Goal: Task Accomplishment & Management: Use online tool/utility

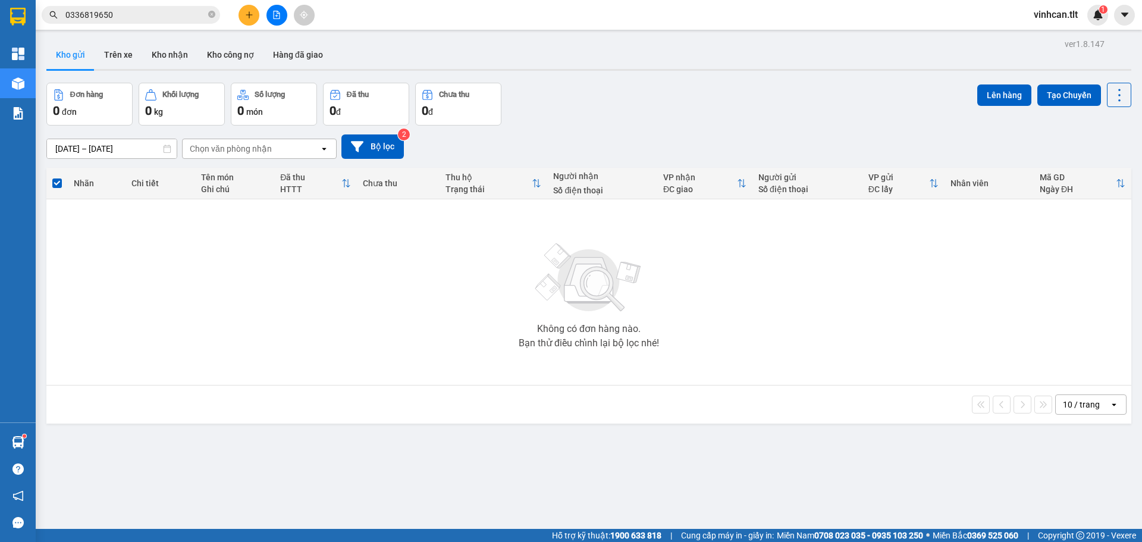
click at [250, 14] on icon "plus" at bounding box center [249, 15] width 8 height 8
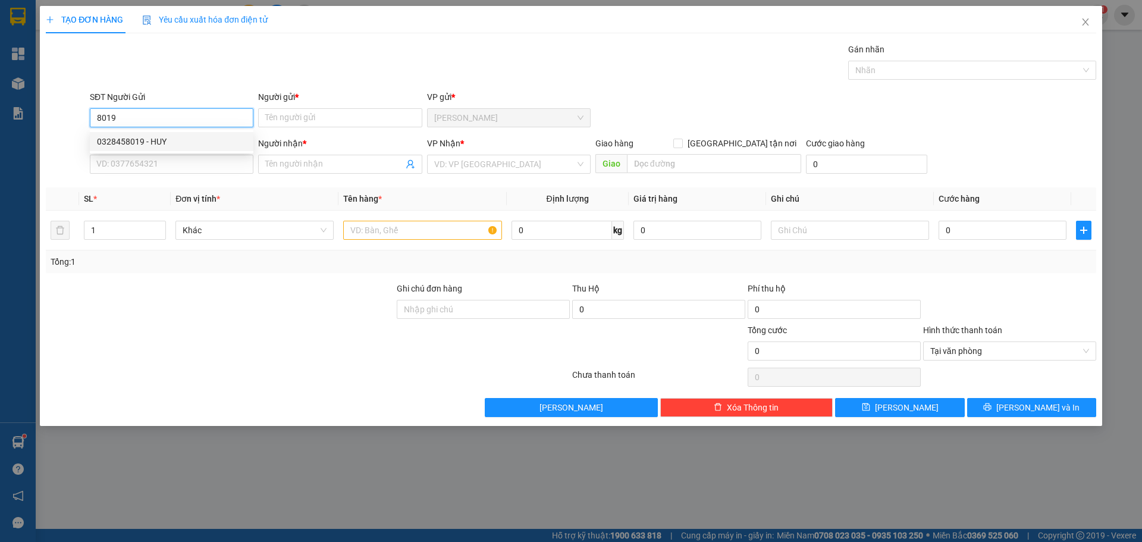
click at [188, 141] on div "0328458019 - HUY" at bounding box center [171, 141] width 149 height 13
type input "0328458019"
type input "HUY"
type input "0328458019"
click at [183, 164] on input "SĐT Người Nhận *" at bounding box center [172, 164] width 164 height 19
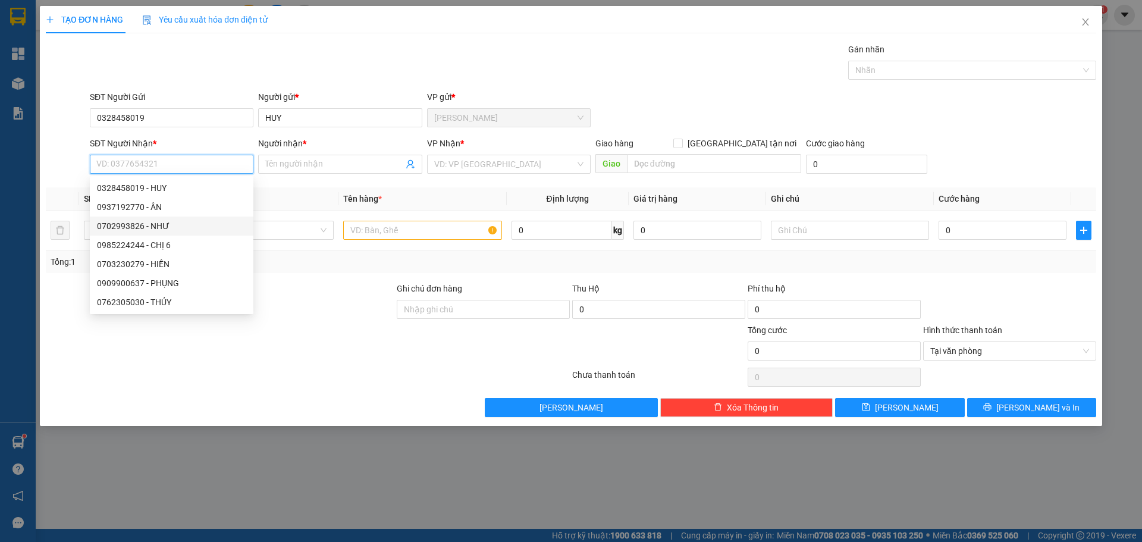
click at [178, 225] on div "0702993826 - NHƯ" at bounding box center [171, 225] width 149 height 13
type input "0702993826"
type input "NHƯ"
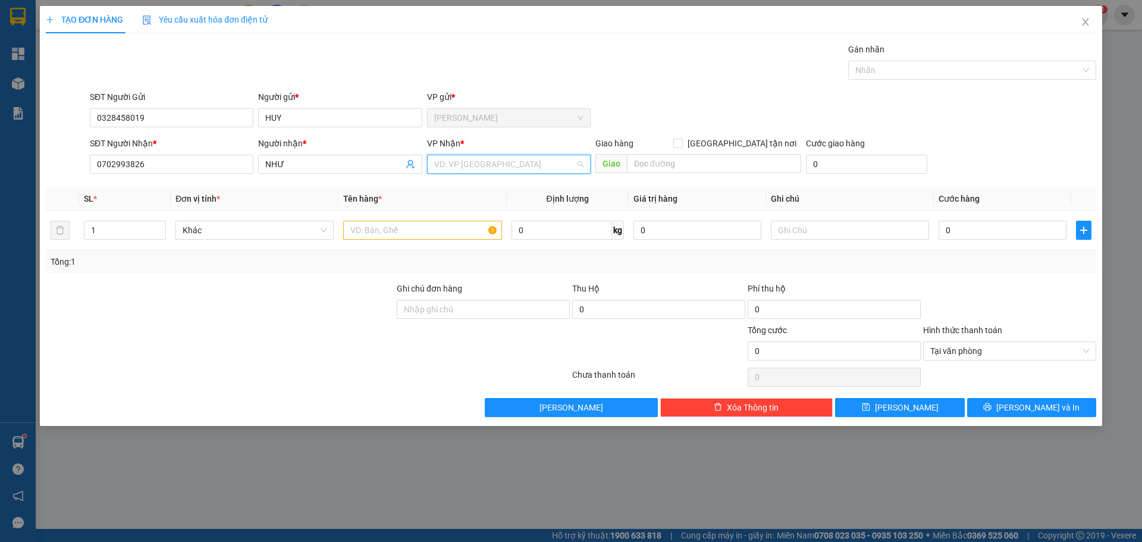
click at [453, 159] on input "search" at bounding box center [504, 164] width 141 height 18
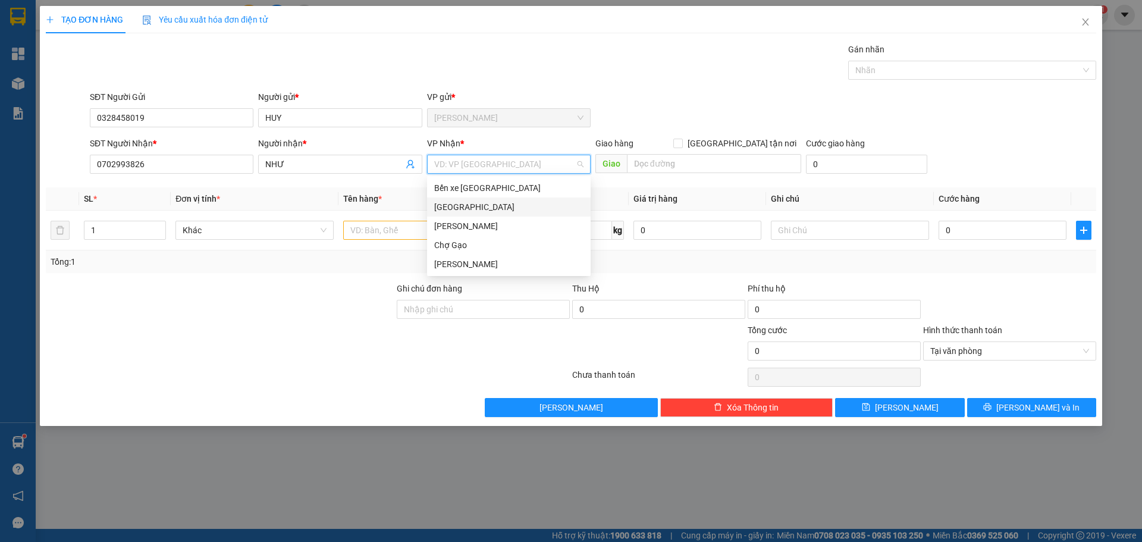
click at [437, 209] on div "[GEOGRAPHIC_DATA]" at bounding box center [508, 206] width 149 height 13
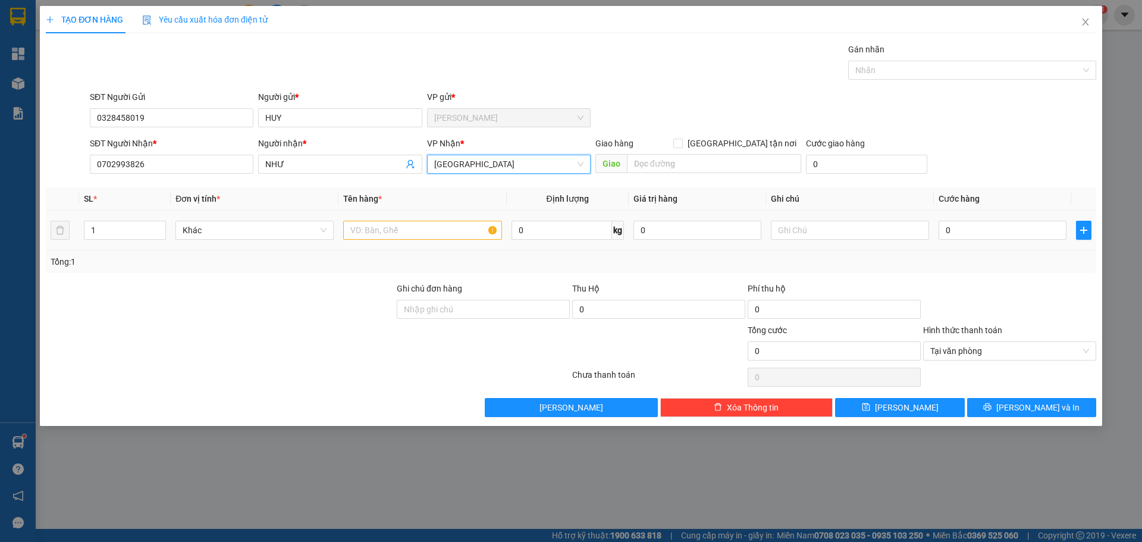
click at [411, 244] on td at bounding box center [422, 231] width 168 height 40
click at [411, 231] on input "text" at bounding box center [422, 230] width 158 height 19
type input "1 TX"
click at [1028, 242] on td "0" at bounding box center [1002, 231] width 137 height 40
click at [1028, 241] on div "0" at bounding box center [1003, 230] width 128 height 24
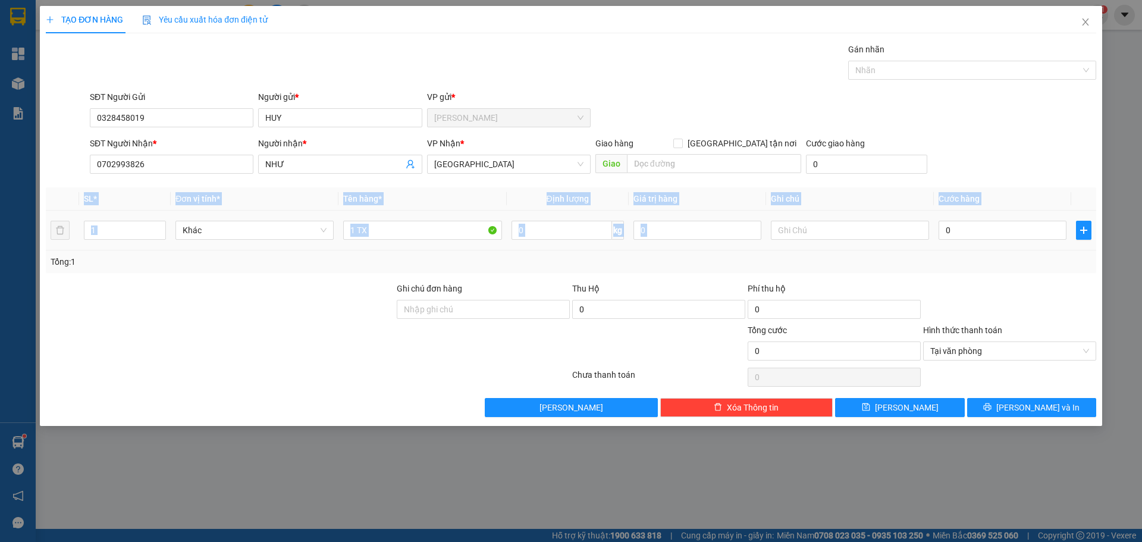
click at [1028, 241] on div "0" at bounding box center [1003, 230] width 128 height 24
click at [1027, 235] on input "0" at bounding box center [1003, 230] width 128 height 19
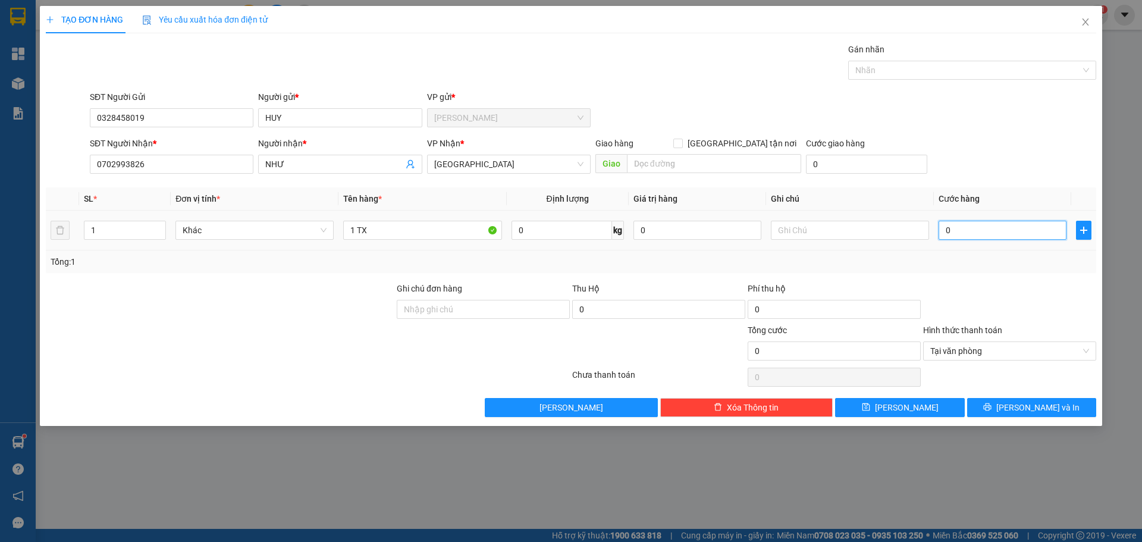
type input "4"
type input "40"
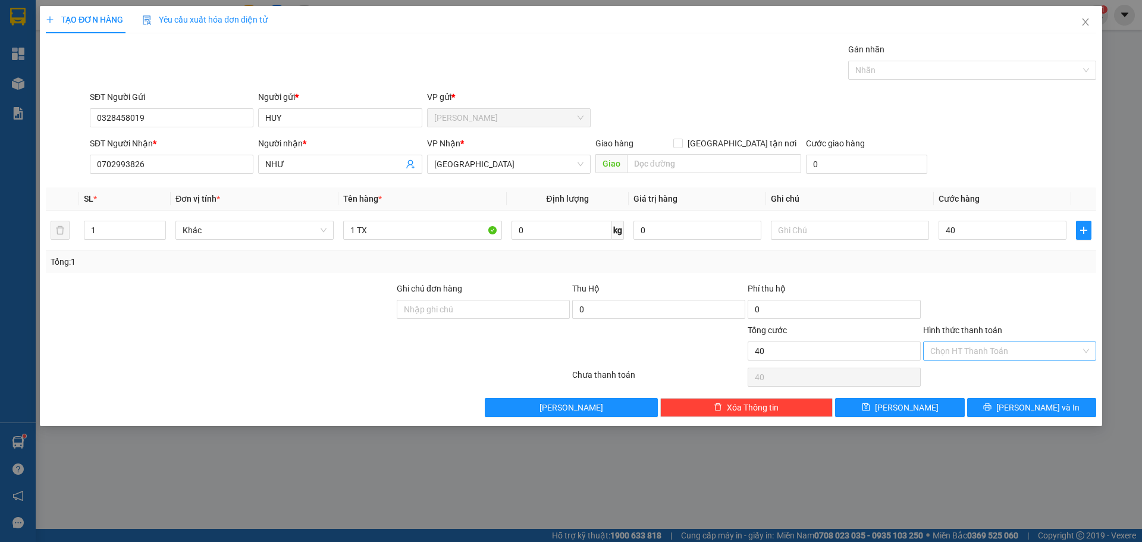
type input "40.000"
click at [1077, 316] on div at bounding box center [1009, 303] width 175 height 42
click at [1070, 407] on button "Lưu và In" at bounding box center [1031, 407] width 129 height 19
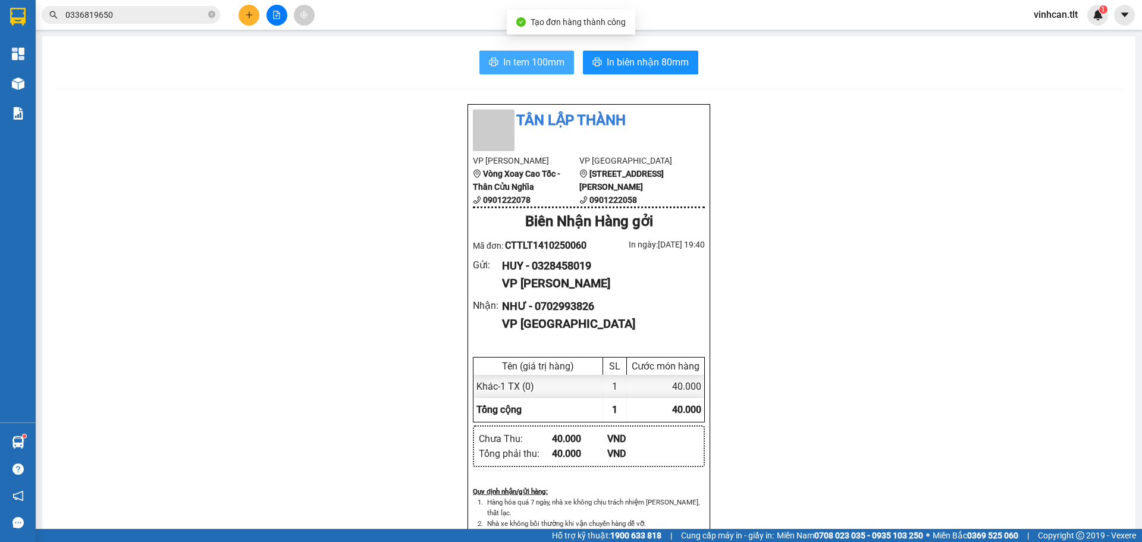
click at [507, 59] on span "In tem 100mm" at bounding box center [533, 62] width 61 height 15
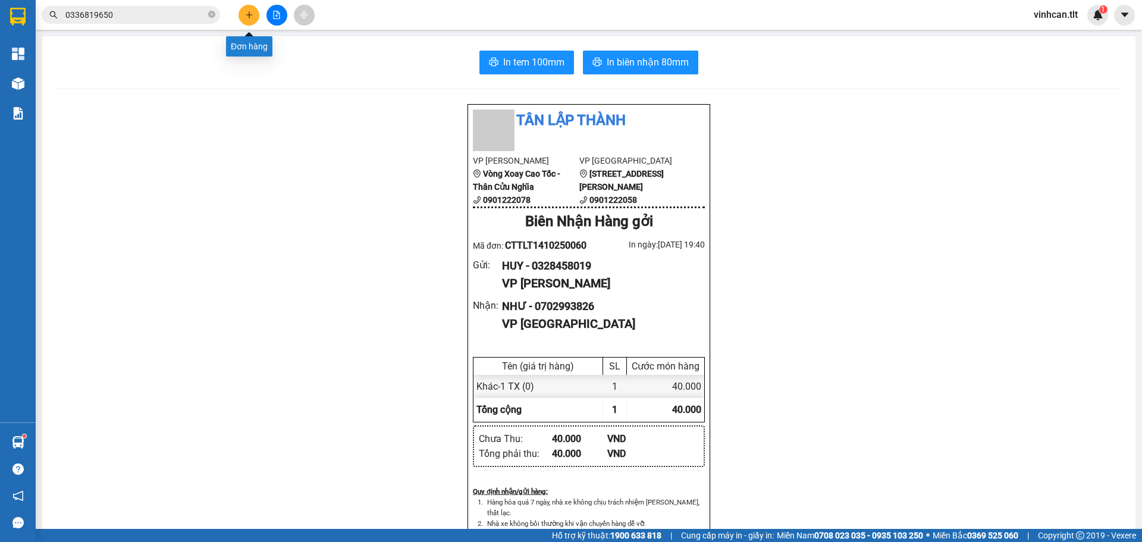
click at [255, 10] on button at bounding box center [249, 15] width 21 height 21
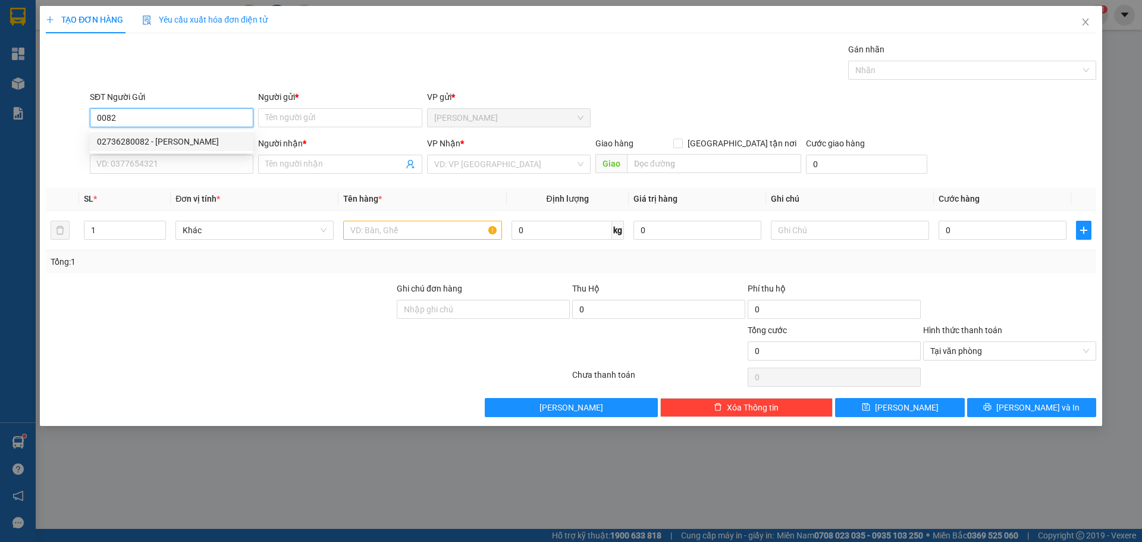
click at [158, 132] on div "02736280082 - THANH" at bounding box center [172, 141] width 164 height 19
type input "02736280082"
type input "THANH"
type input "02736280082"
click at [159, 175] on div "SĐT Người Nhận * VD: 0377654321" at bounding box center [172, 158] width 164 height 42
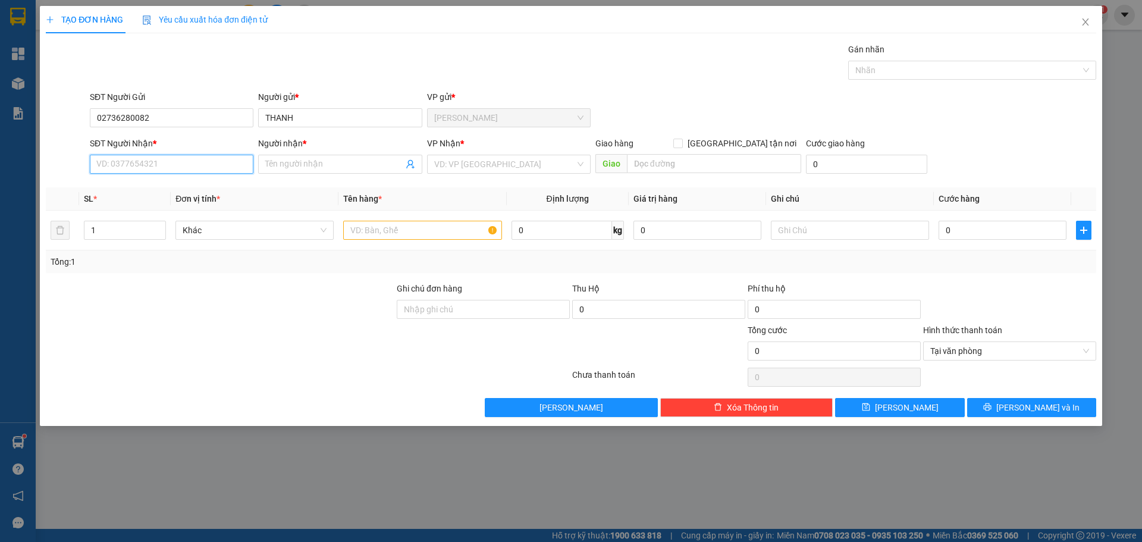
click at [160, 162] on input "SĐT Người Nhận *" at bounding box center [172, 164] width 164 height 19
click at [187, 221] on div "0938846663 - DIỄM" at bounding box center [171, 225] width 149 height 13
type input "0938846663"
type input "DIỄM"
click at [431, 161] on div "VD: VP Sài Gòn" at bounding box center [509, 164] width 164 height 19
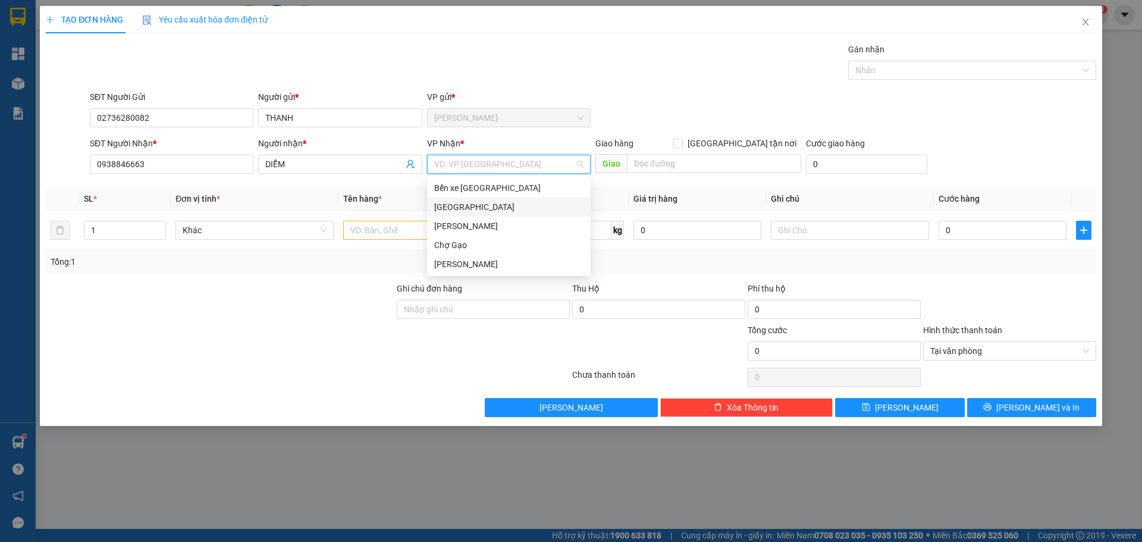
click at [437, 210] on div "[GEOGRAPHIC_DATA]" at bounding box center [508, 206] width 149 height 13
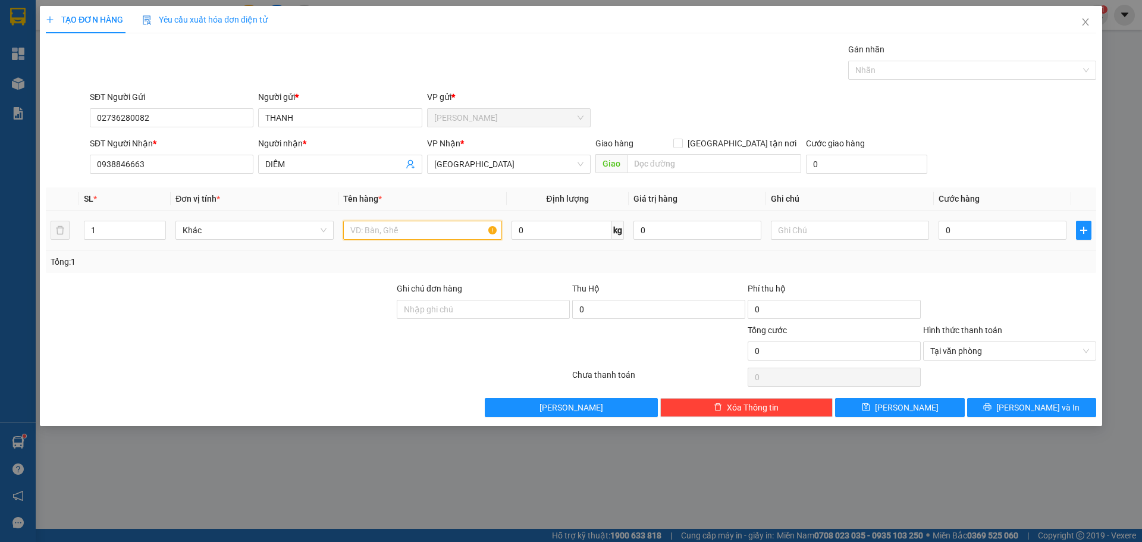
click at [403, 235] on input "text" at bounding box center [422, 230] width 158 height 19
type input "1 HNP"
click at [980, 232] on input "0" at bounding box center [1003, 230] width 128 height 19
type input "2"
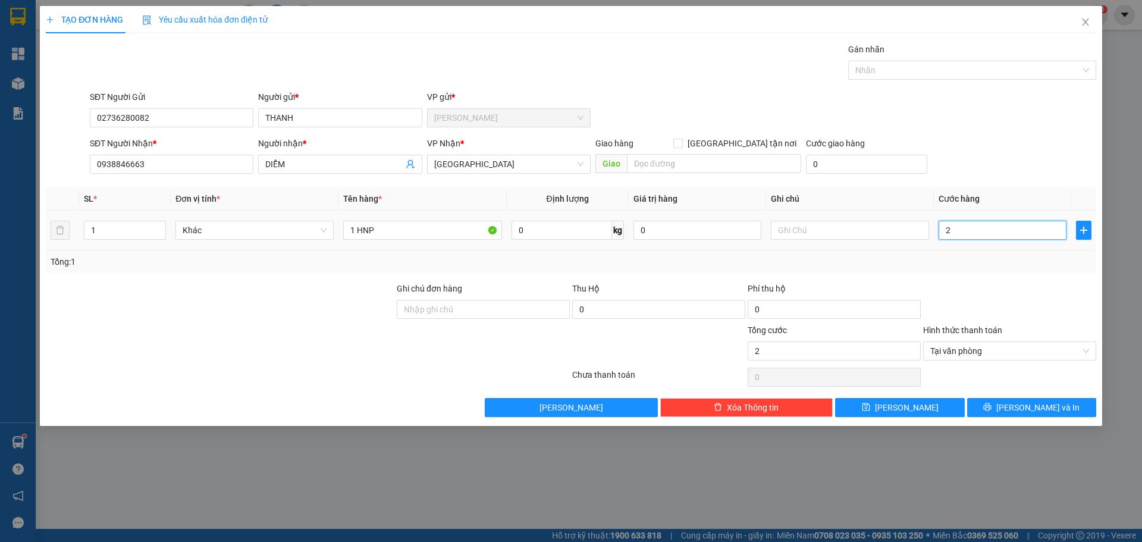
type input "20"
type input "20.000"
click at [953, 159] on div "SĐT Người Nhận * 0938846663 Người nhận * DIỄM VP Nhận * Sài Gòn Giao hàng Giao …" at bounding box center [592, 158] width 1011 height 42
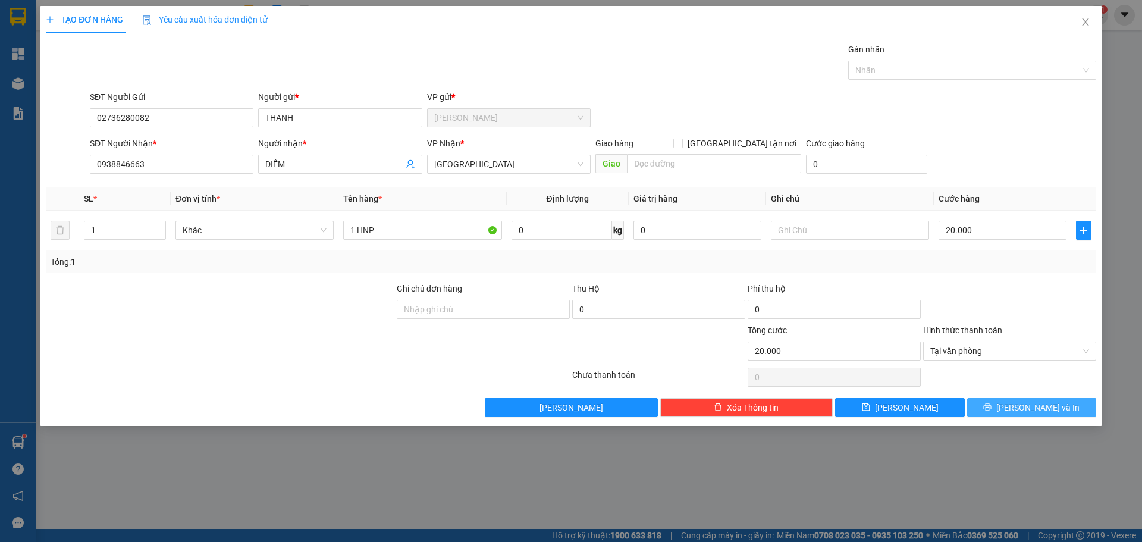
click at [1080, 409] on button "Lưu và In" at bounding box center [1031, 407] width 129 height 19
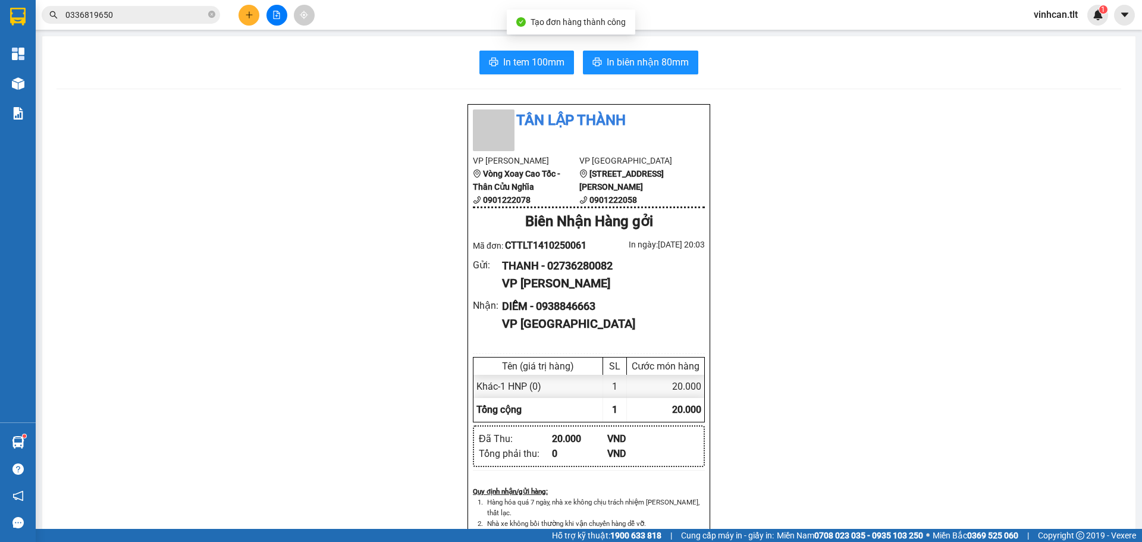
click at [622, 80] on div "In tem 100mm In biên nhận 80mm Tân Lập Thành VP Cao Tốc Vòng Xoay Cao Tốc - Thâ…" at bounding box center [588, 517] width 1093 height 962
click at [631, 61] on span "In biên nhận 80mm" at bounding box center [648, 62] width 82 height 15
click at [523, 67] on span "In tem 100mm" at bounding box center [533, 62] width 61 height 15
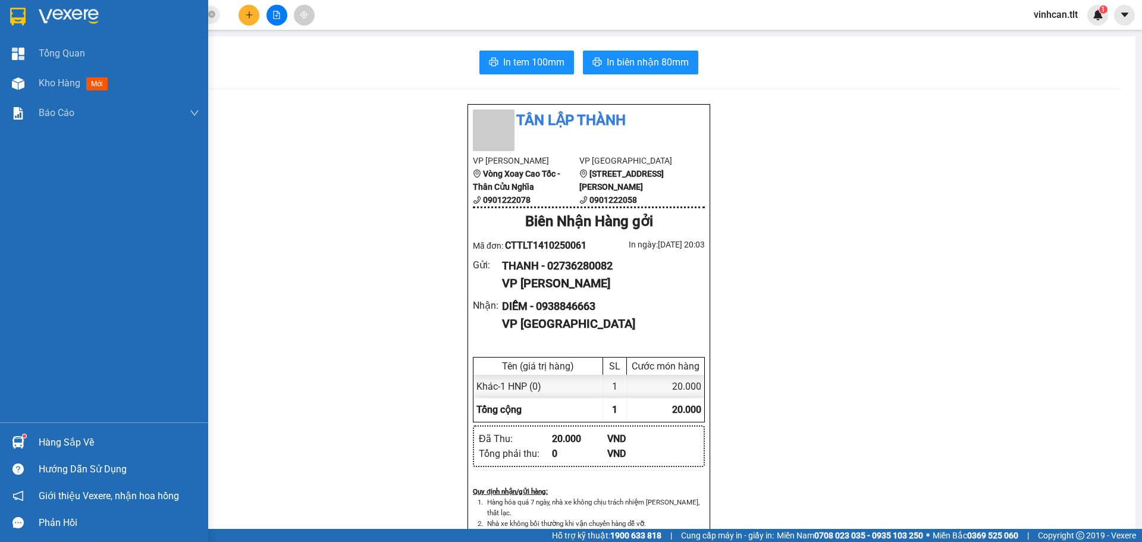
drag, startPoint x: 7, startPoint y: 77, endPoint x: 118, endPoint y: 158, distance: 138.4
click at [7, 77] on div "Kho hàng mới" at bounding box center [104, 83] width 208 height 30
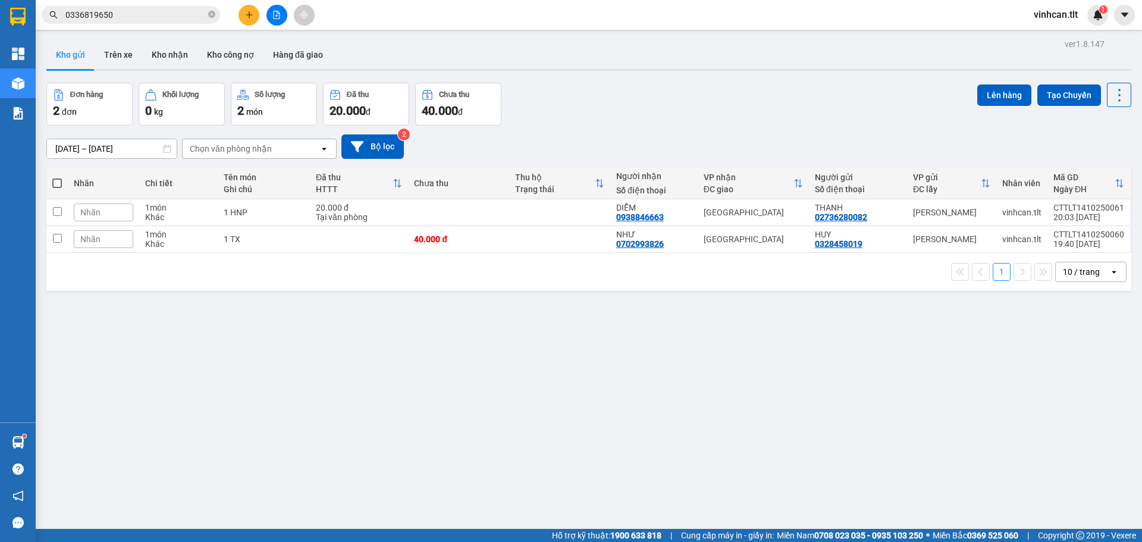
click at [52, 184] on span at bounding box center [57, 183] width 10 height 10
click at [57, 177] on input "checkbox" at bounding box center [57, 177] width 0 height 0
checkbox input "true"
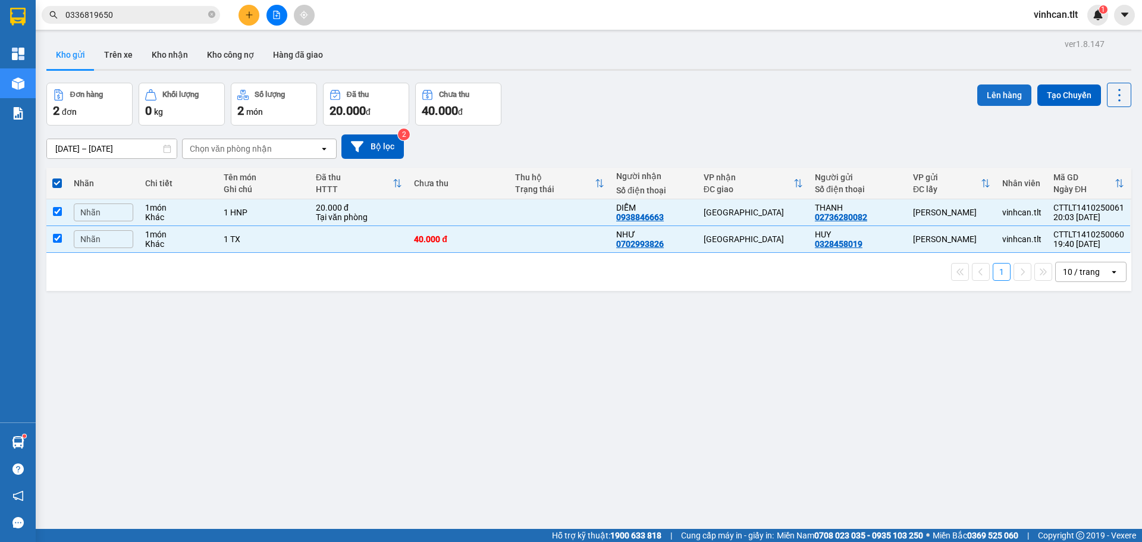
click at [1006, 86] on button "Lên hàng" at bounding box center [1004, 94] width 54 height 21
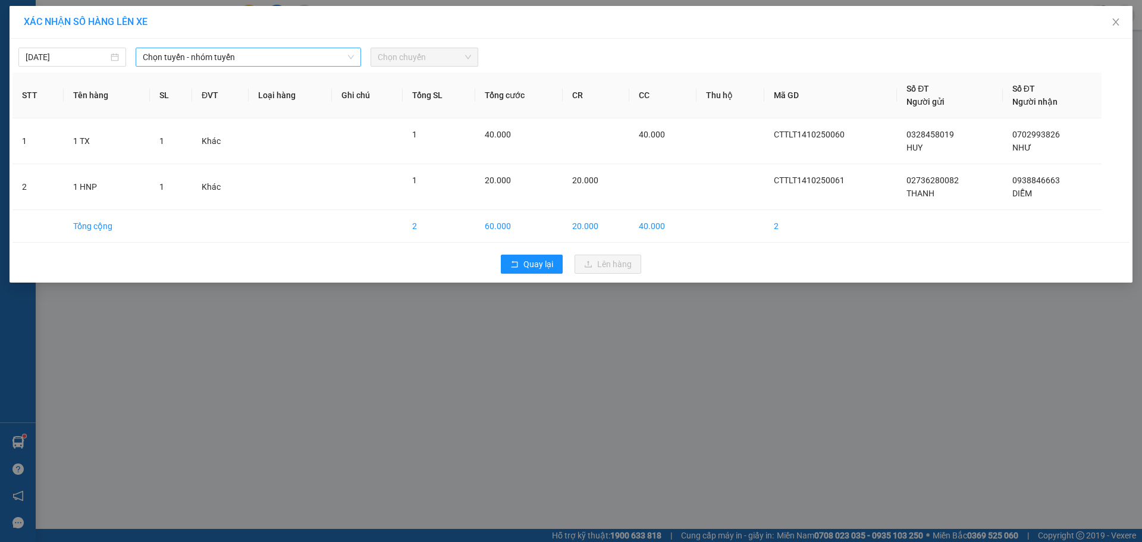
click at [273, 66] on div "14/10/2025 Chọn tuyến - nhóm tuyến Chọn chuyến STT Tên hàng SL ĐVT Loại hàng Gh…" at bounding box center [571, 161] width 1123 height 244
click at [273, 67] on div "14/10/2025 Chọn tuyến - nhóm tuyến Chọn chuyến STT Tên hàng SL ĐVT Loại hàng Gh…" at bounding box center [571, 161] width 1123 height 244
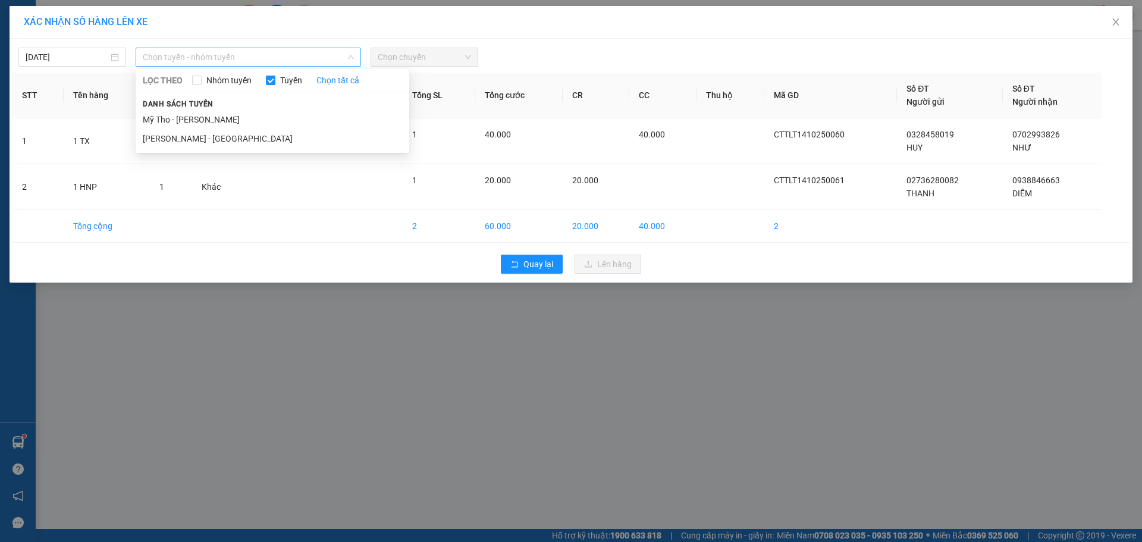
click at [286, 62] on span "Chọn tuyến - nhóm tuyến" at bounding box center [248, 57] width 211 height 18
click at [271, 117] on li "Mỹ Tho - [PERSON_NAME]" at bounding box center [273, 119] width 274 height 19
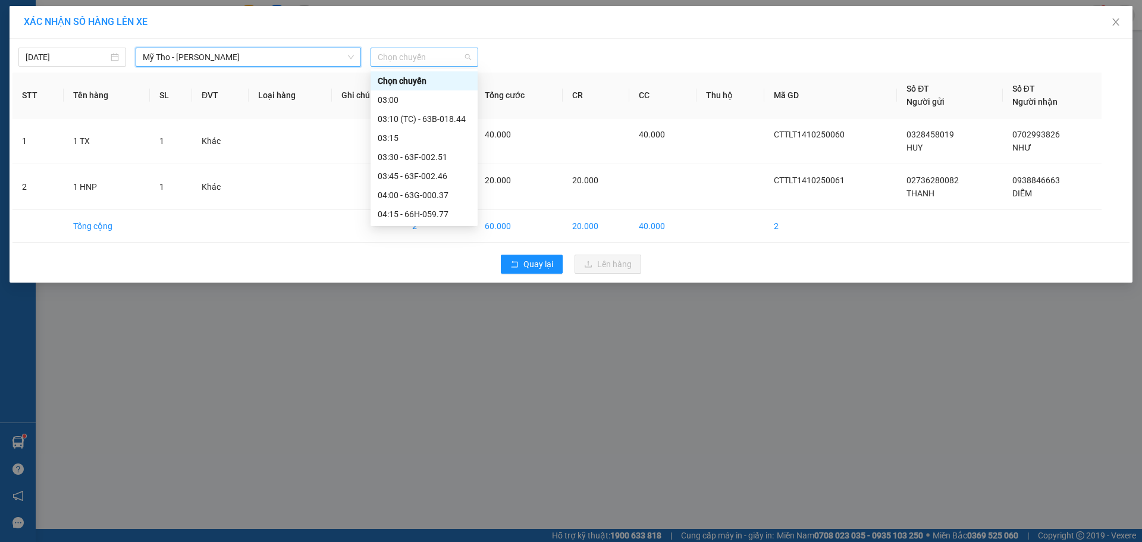
click at [454, 61] on span "Chọn chuyến" at bounding box center [424, 57] width 93 height 18
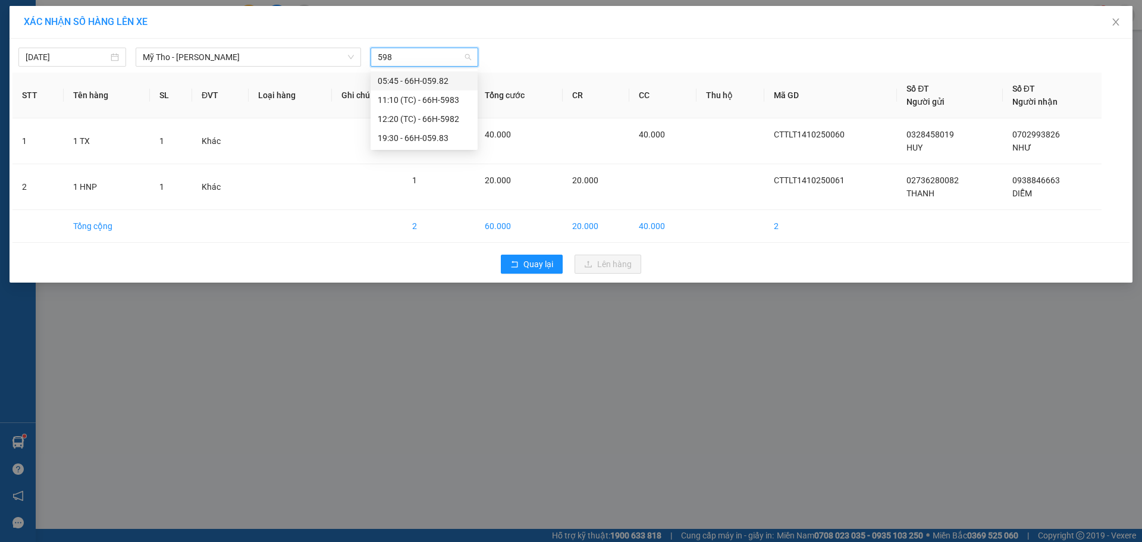
type input "5983"
click at [429, 101] on div "19:30 - 66H-059.83" at bounding box center [424, 99] width 93 height 13
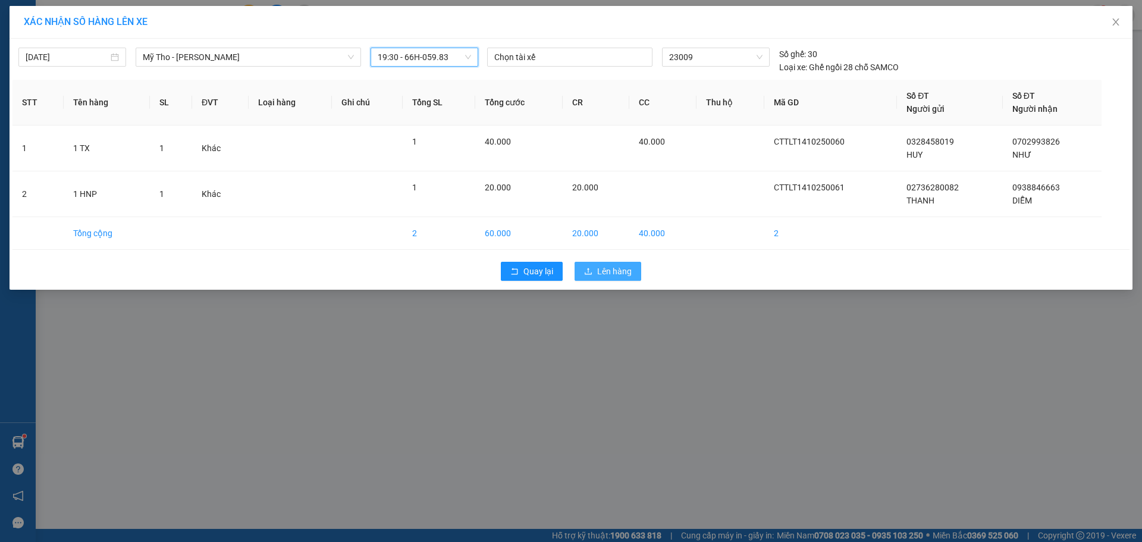
click at [611, 265] on span "Lên hàng" at bounding box center [614, 271] width 35 height 13
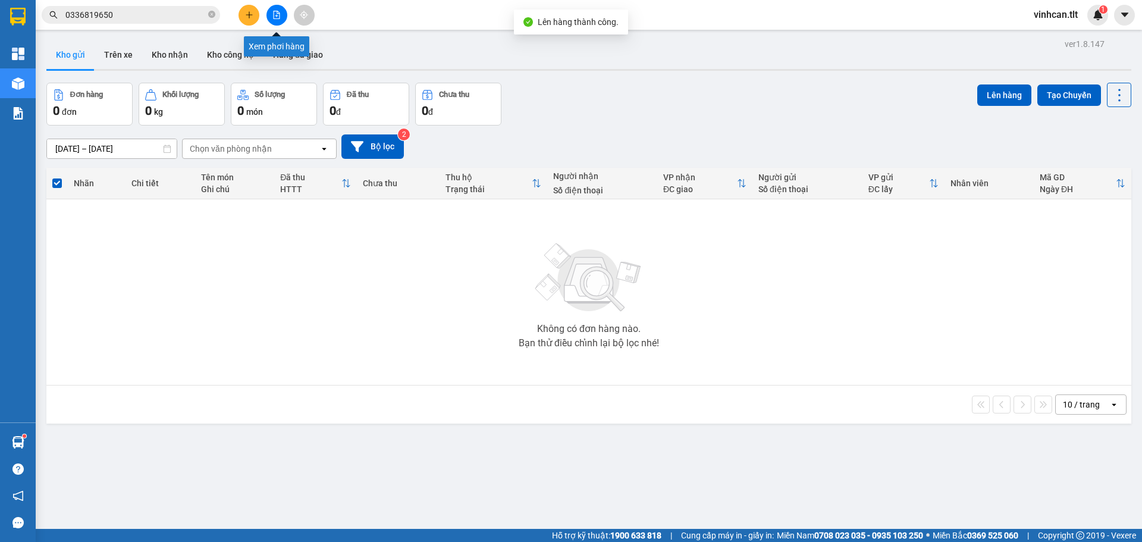
click at [275, 16] on icon "file-add" at bounding box center [277, 15] width 7 height 8
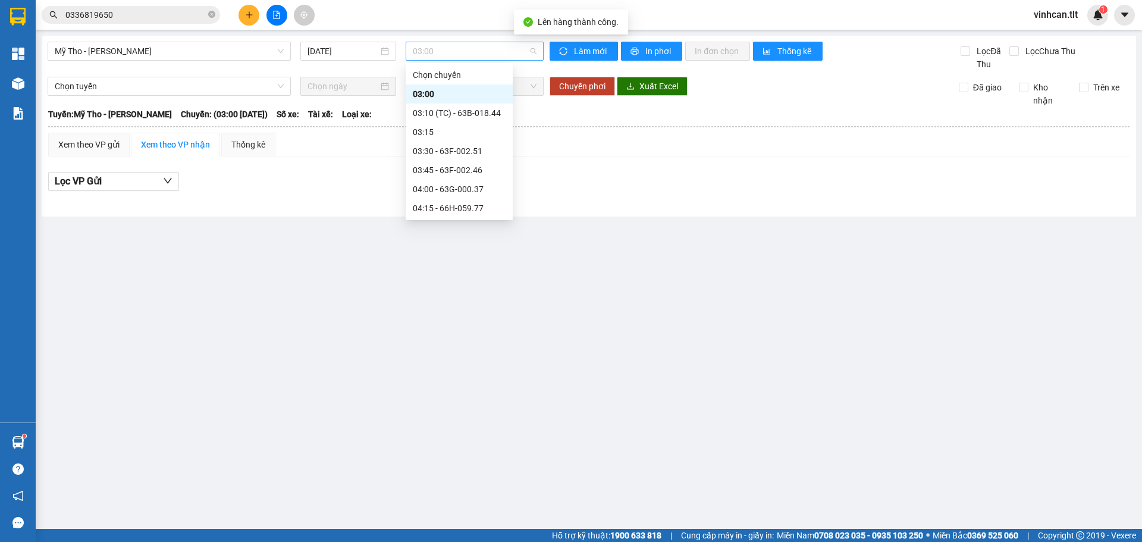
click at [457, 49] on span "03:00" at bounding box center [475, 51] width 124 height 18
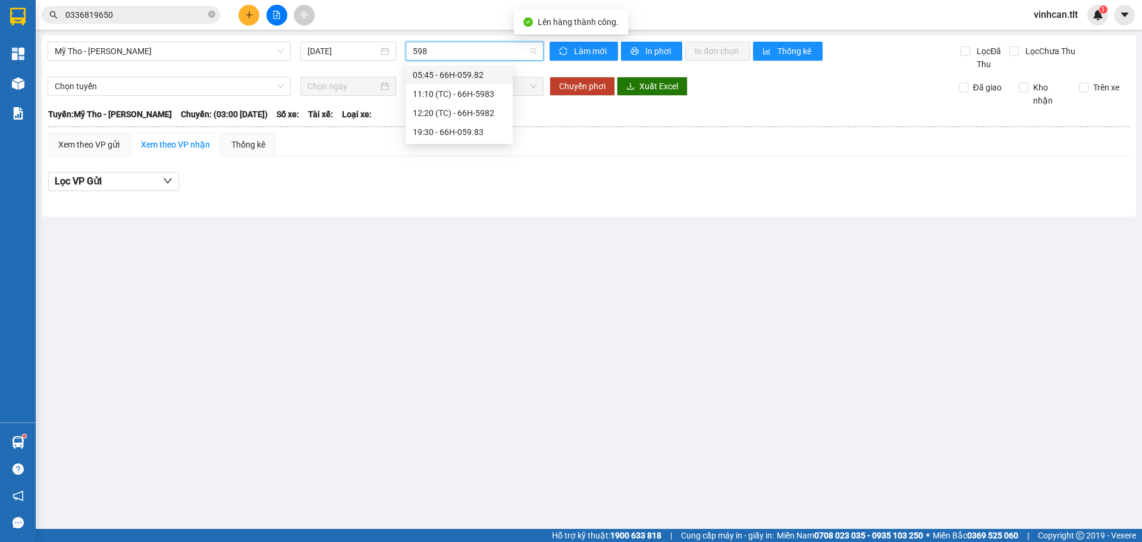
type input "5983"
click at [449, 89] on div "19:30 - 66H-059.83" at bounding box center [459, 93] width 93 height 13
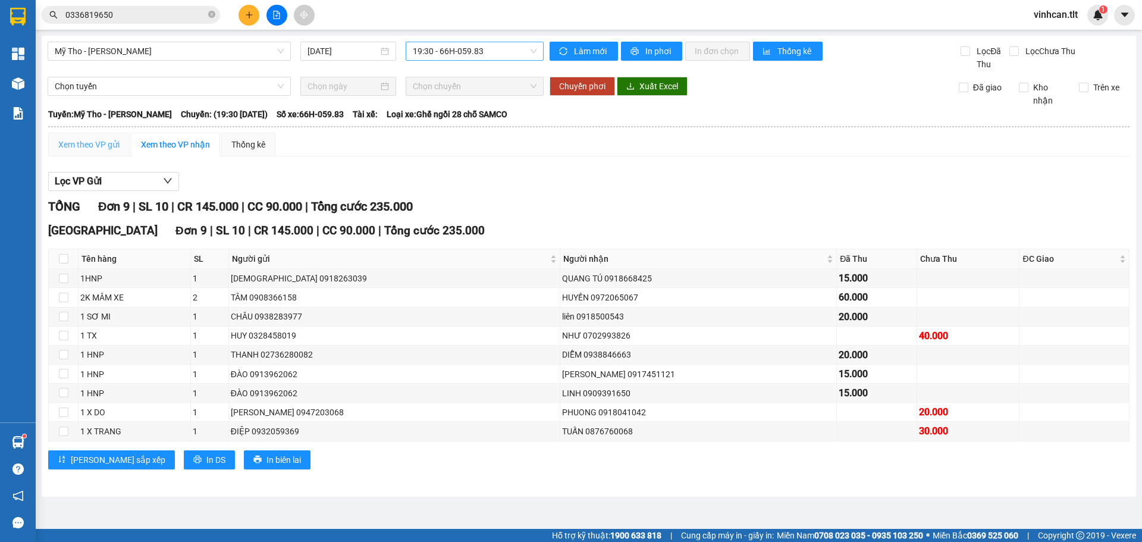
click at [95, 153] on div "Xem theo VP gửi" at bounding box center [88, 145] width 81 height 24
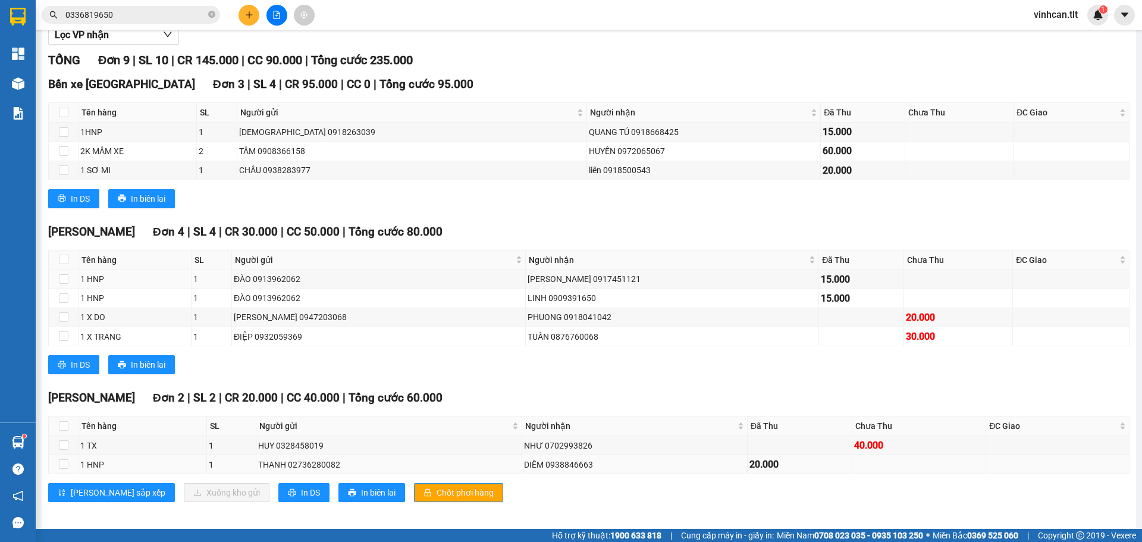
scroll to position [153, 0]
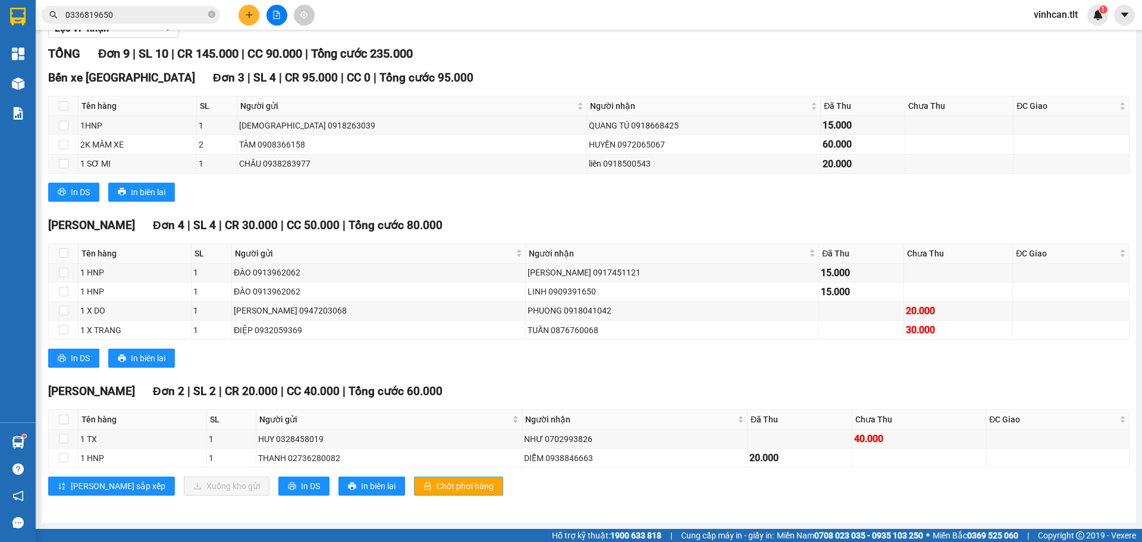
click at [414, 494] on button "Chốt phơi hàng" at bounding box center [458, 485] width 89 height 19
click at [414, 493] on button "Chốt phơi hàng" at bounding box center [458, 485] width 89 height 19
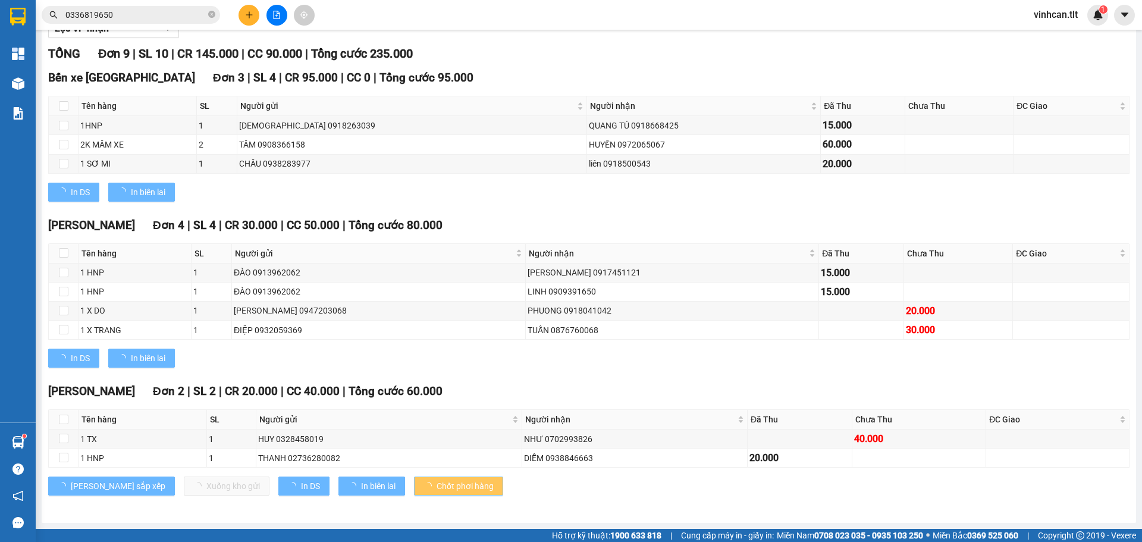
click at [414, 493] on button "Chốt phơi hàng" at bounding box center [458, 485] width 89 height 19
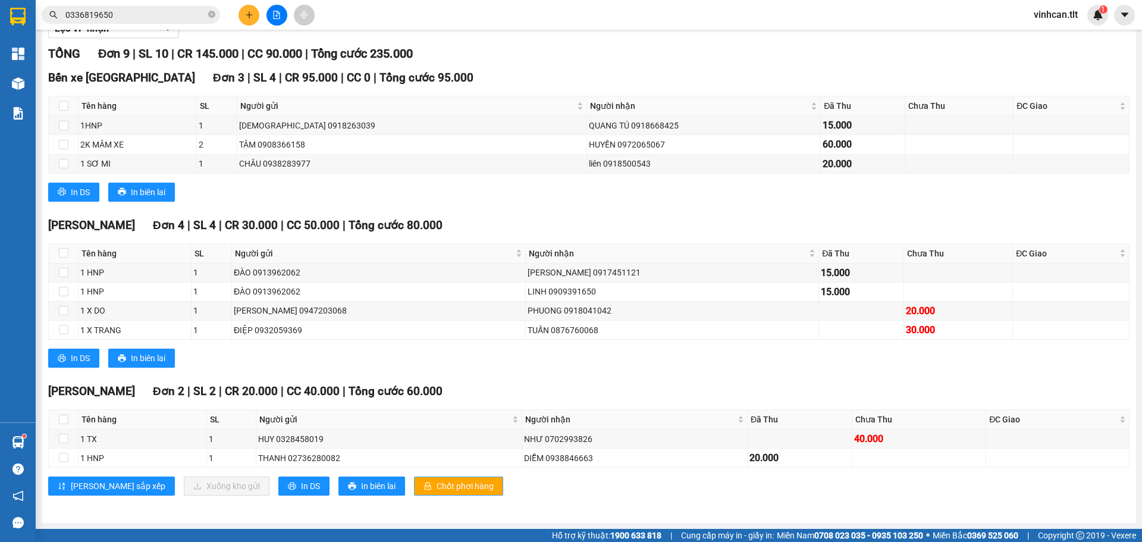
click at [414, 493] on button "Chốt phơi hàng" at bounding box center [458, 485] width 89 height 19
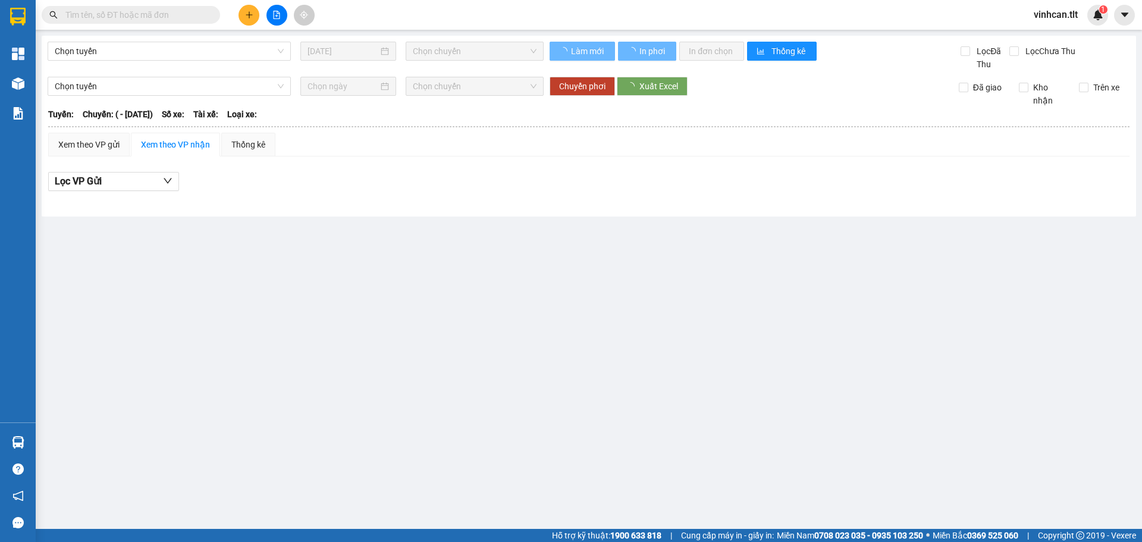
type input "[DATE]"
